Goal: Register for event/course

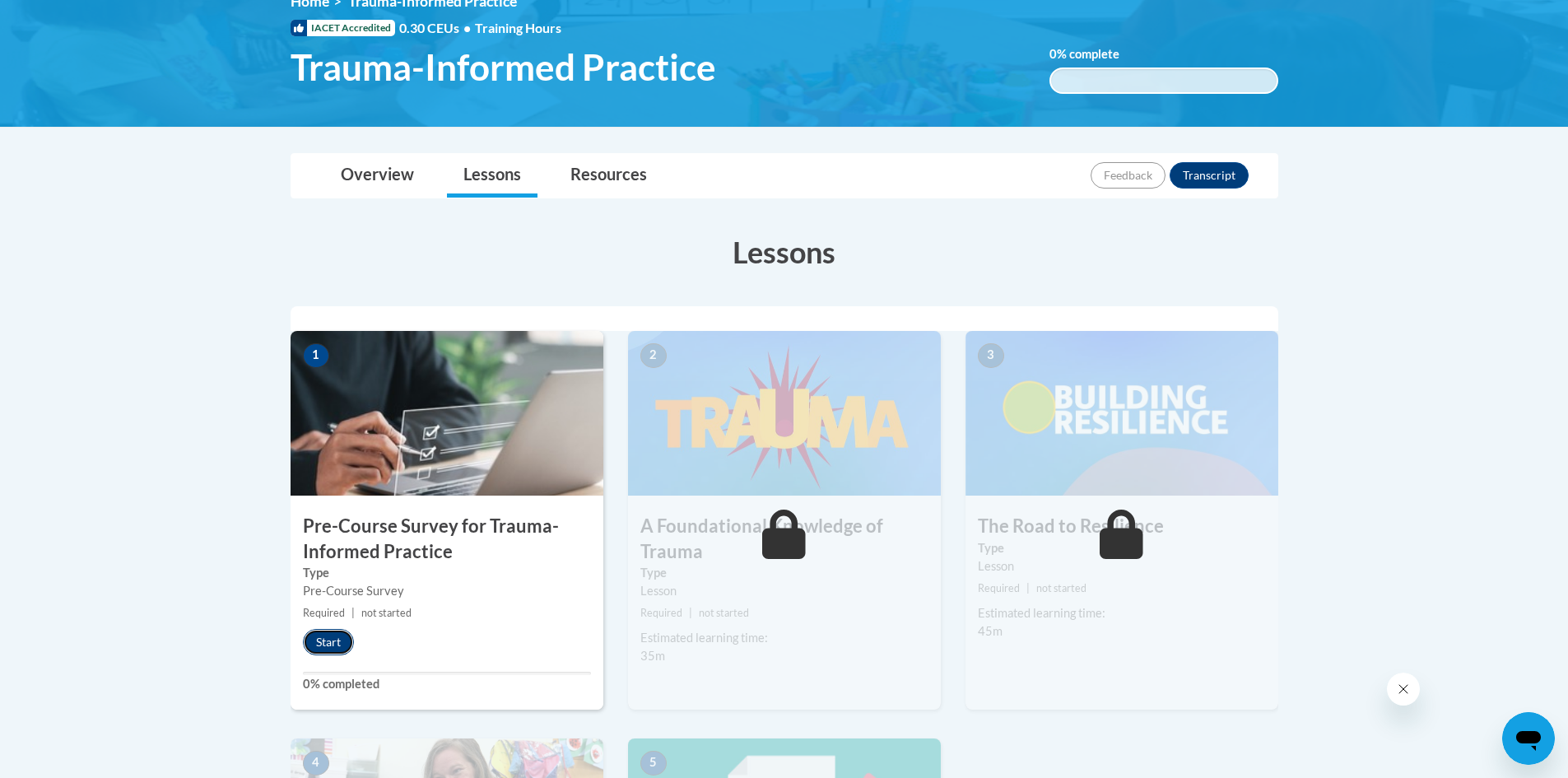
click at [322, 639] on button "Start" at bounding box center [328, 641] width 51 height 26
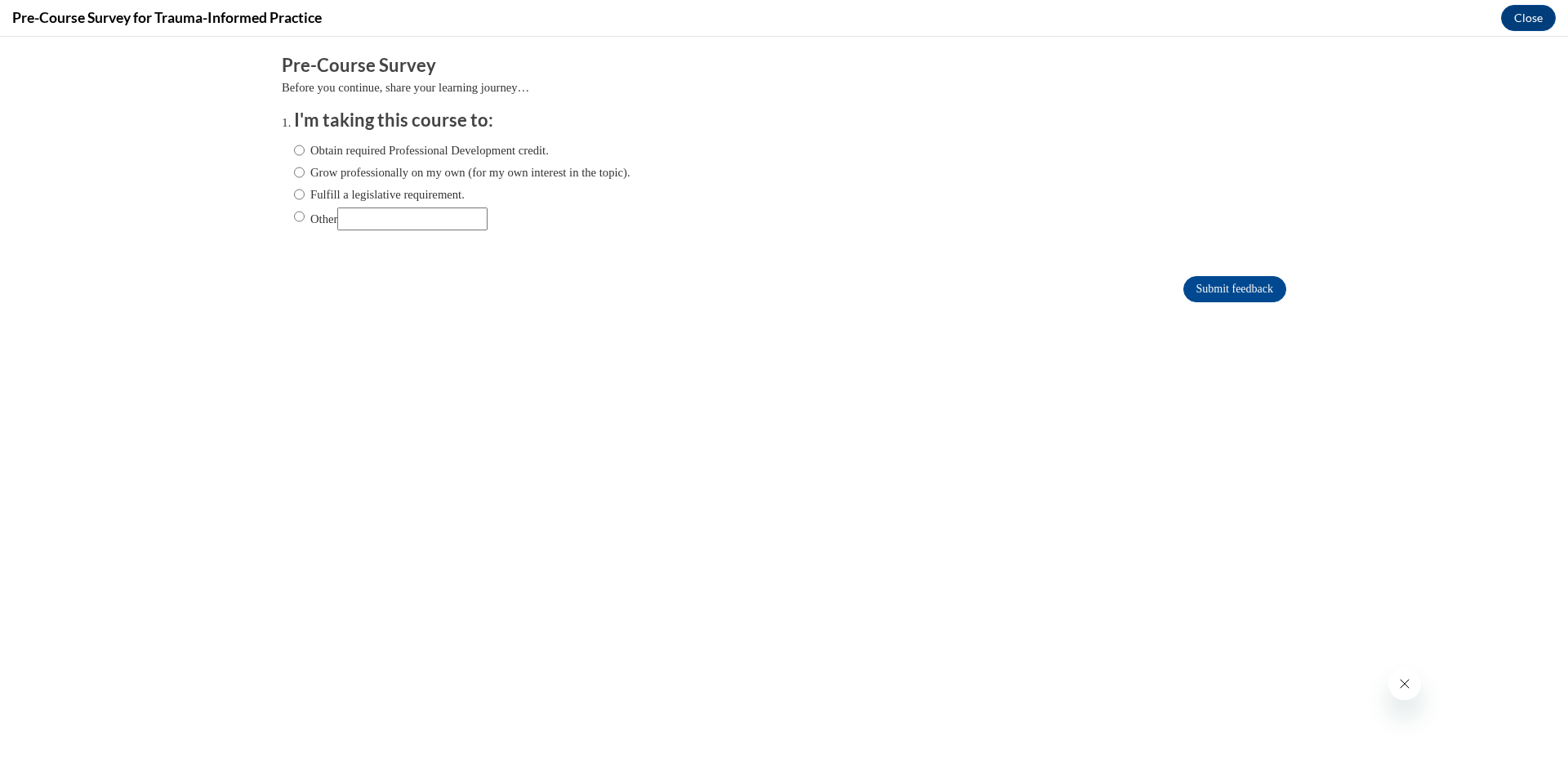
click at [294, 149] on label "Obtain required Professional Development credit." at bounding box center [421, 150] width 255 height 18
click at [294, 149] on input "Obtain required Professional Development credit." at bounding box center [299, 150] width 10 height 18
radio input "true"
click at [294, 171] on input "Grow professionally on my own (for my own interest in the topic)." at bounding box center [299, 172] width 10 height 18
radio input "true"
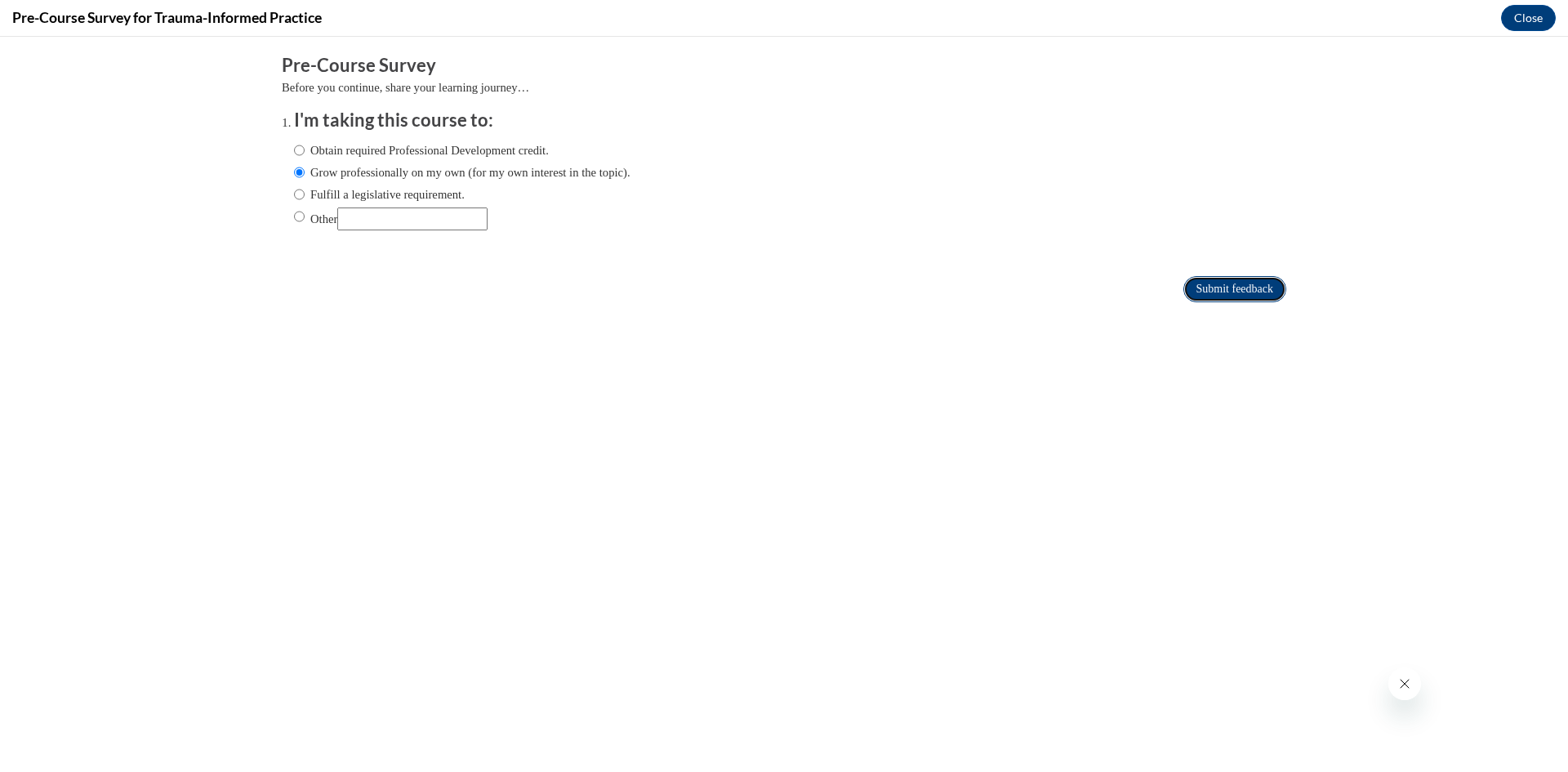
click at [1216, 288] on input "Submit feedback" at bounding box center [1234, 289] width 103 height 26
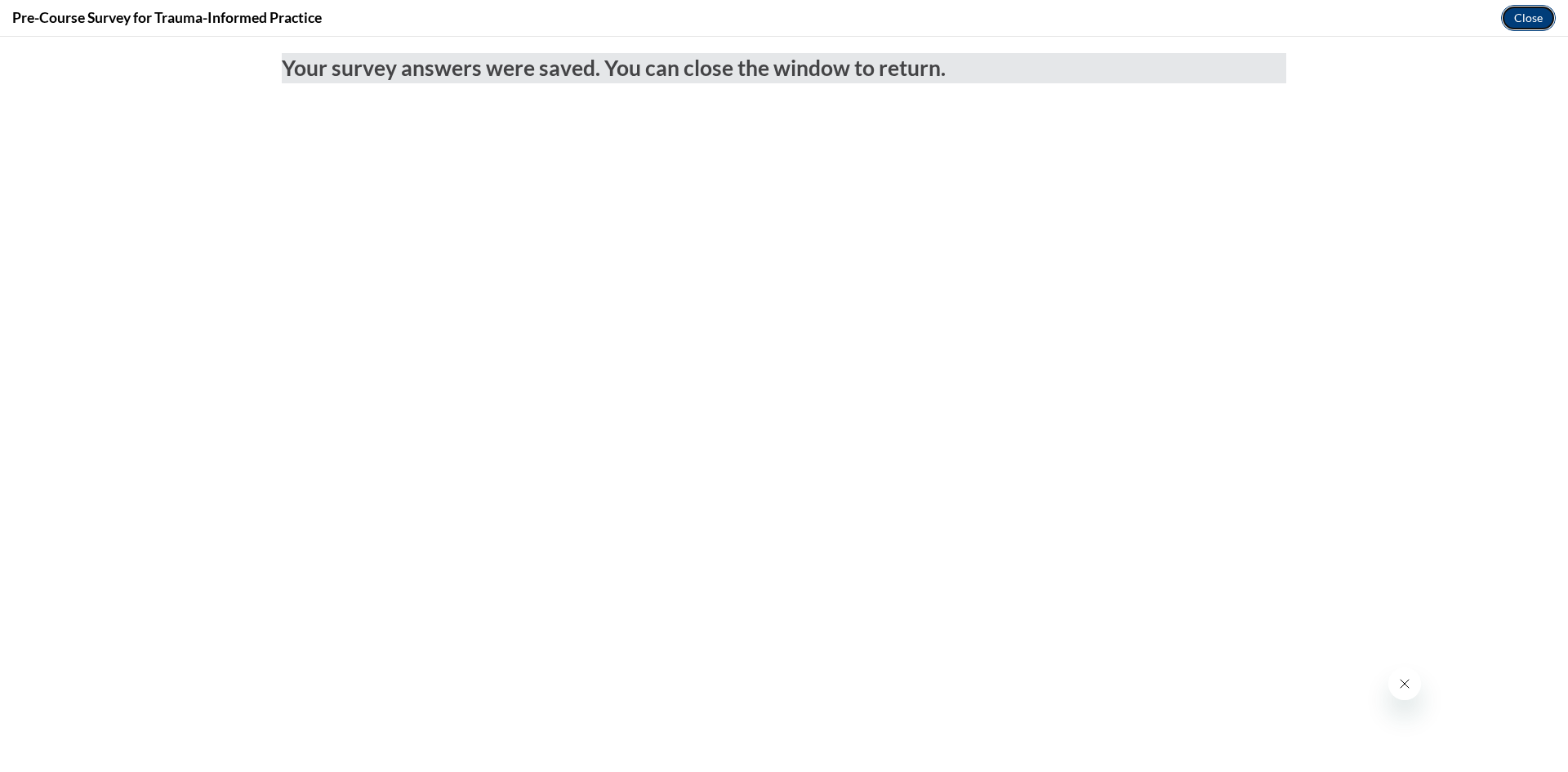
click at [1523, 21] on button "Close" at bounding box center [1529, 18] width 55 height 26
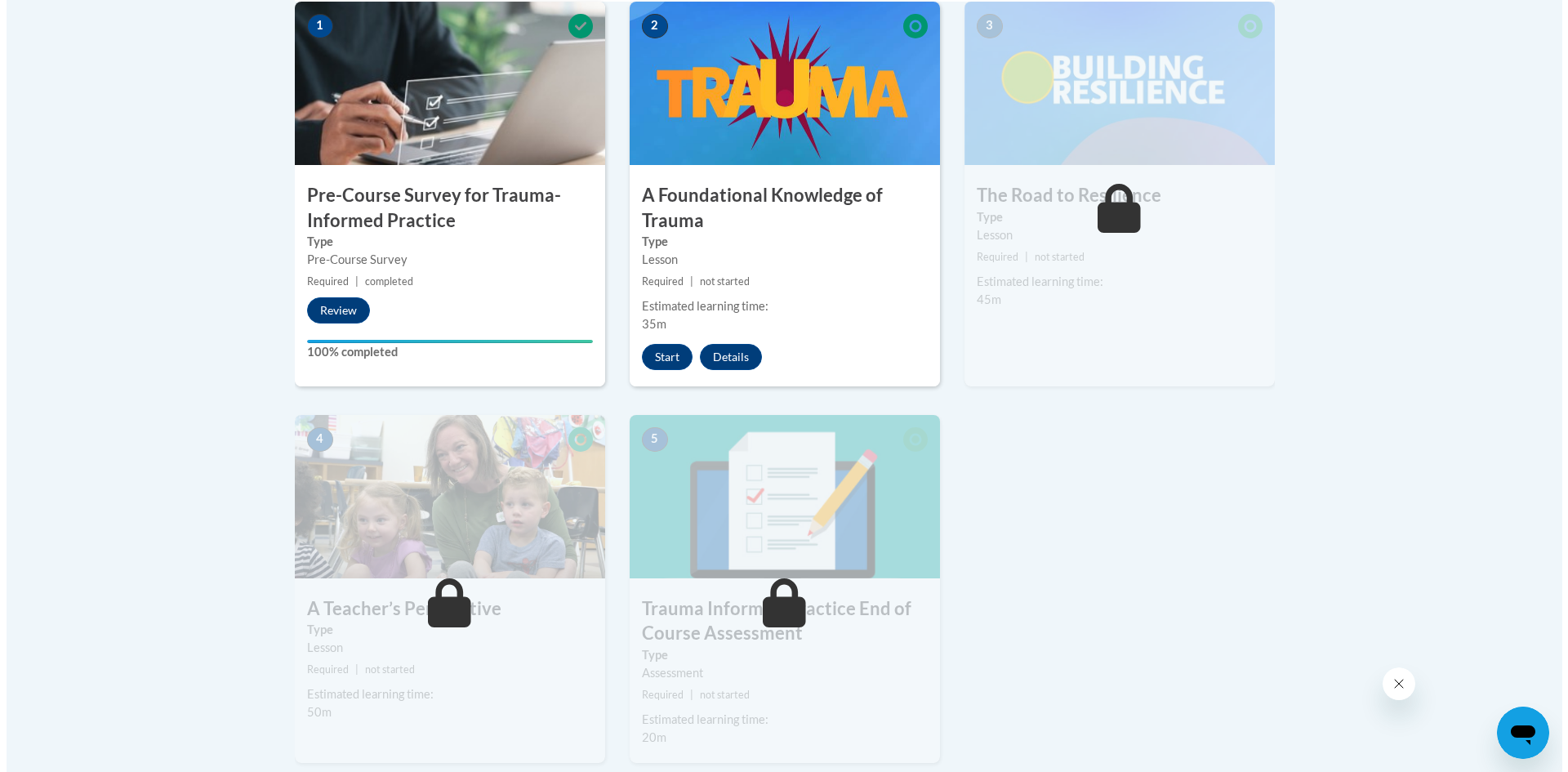
scroll to position [490, 0]
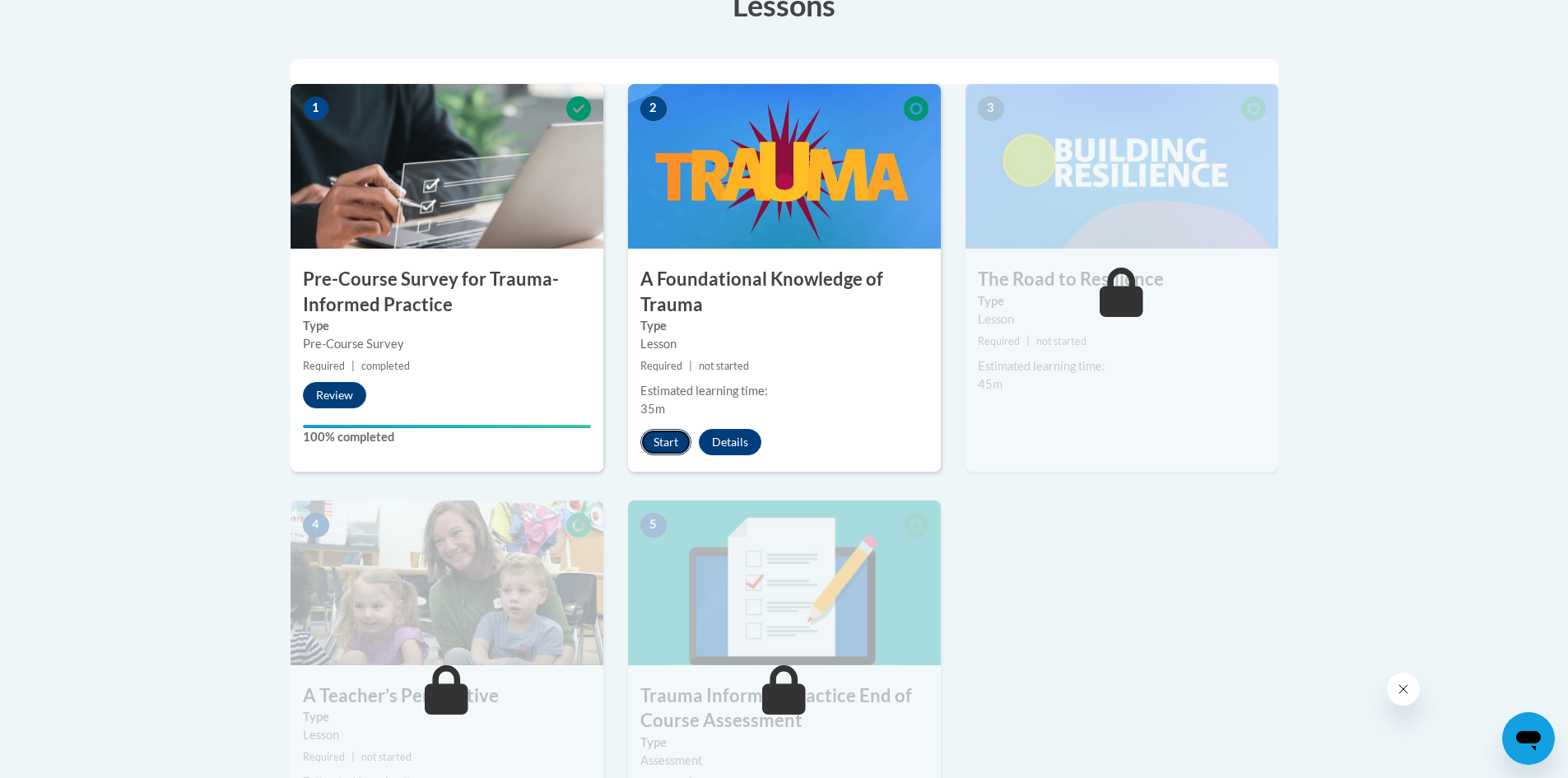
click at [668, 448] on button "Start" at bounding box center [666, 442] width 51 height 26
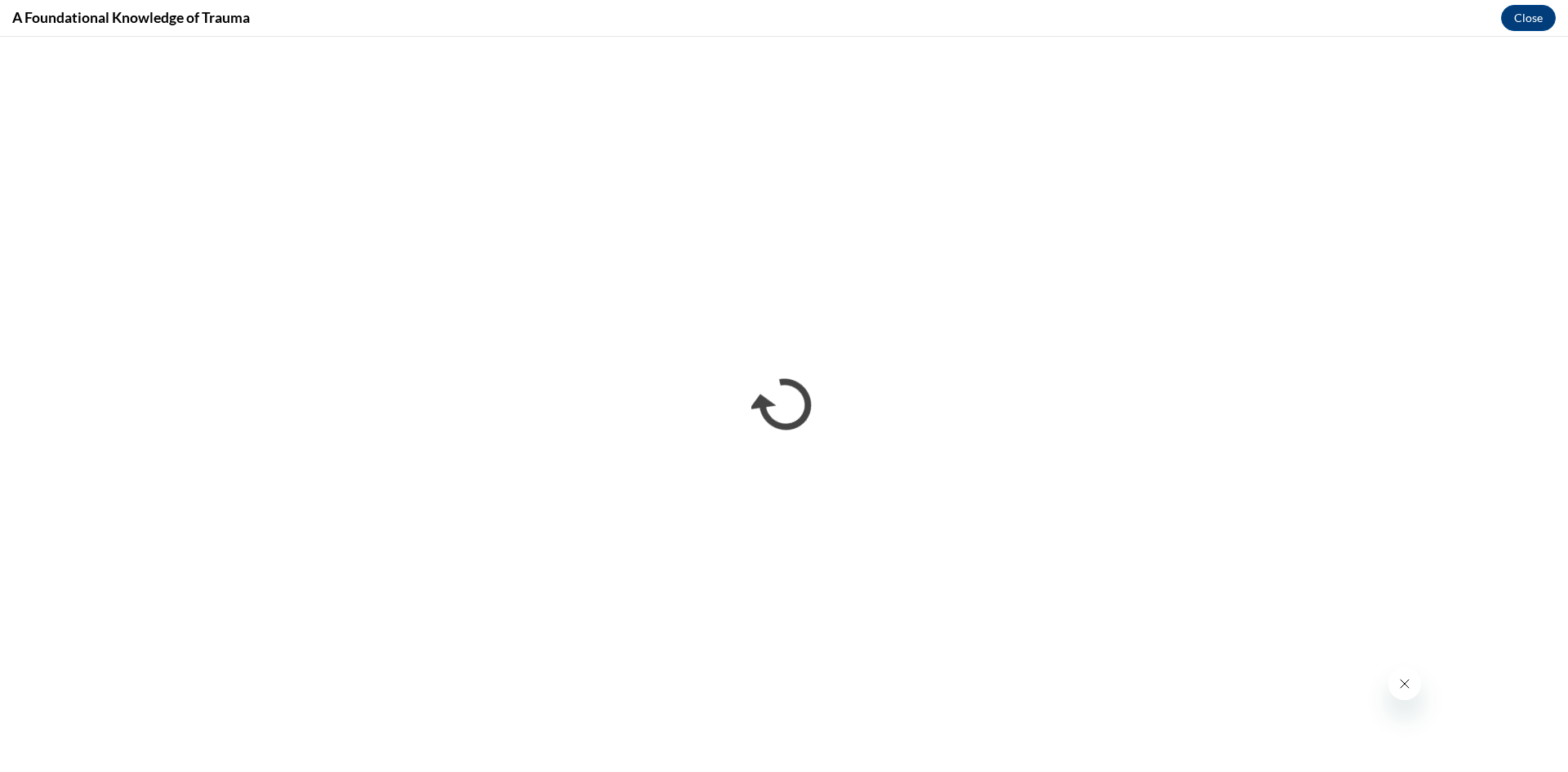
scroll to position [0, 0]
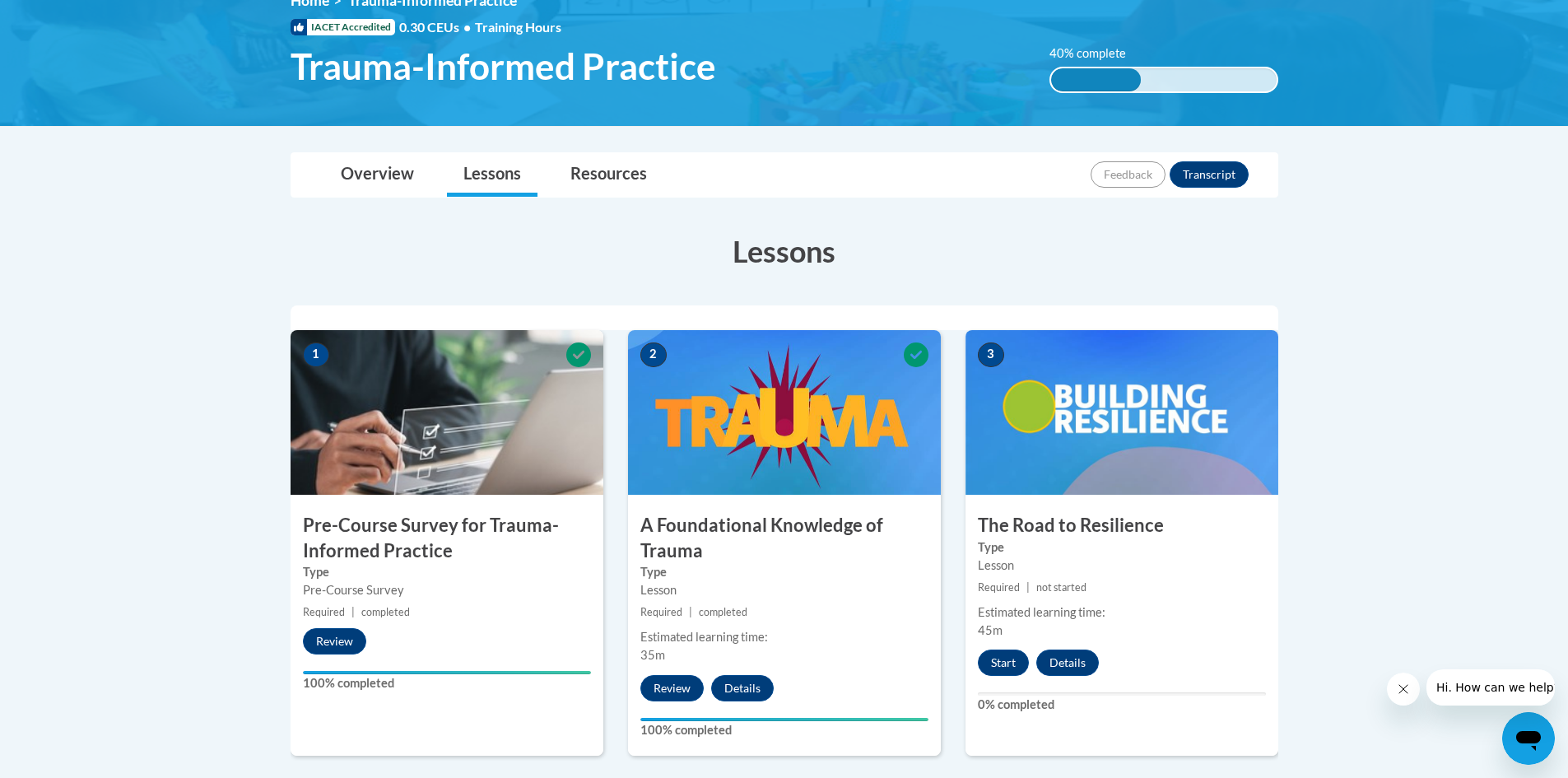
scroll to position [247, 0]
